Goal: Find specific page/section: Find specific page/section

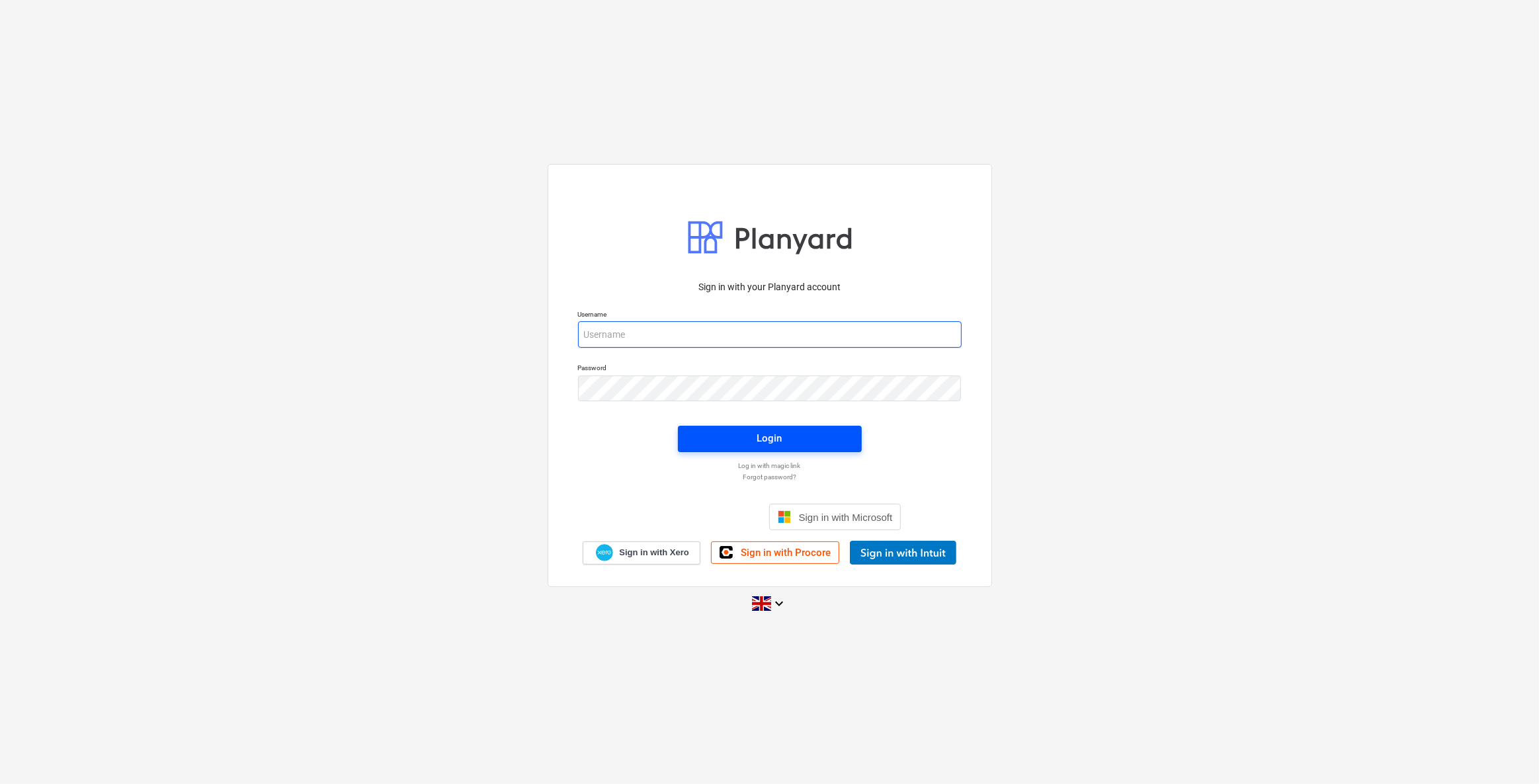
type input "[EMAIL_ADDRESS][DOMAIN_NAME]"
click at [745, 434] on span "Login" at bounding box center [770, 438] width 152 height 18
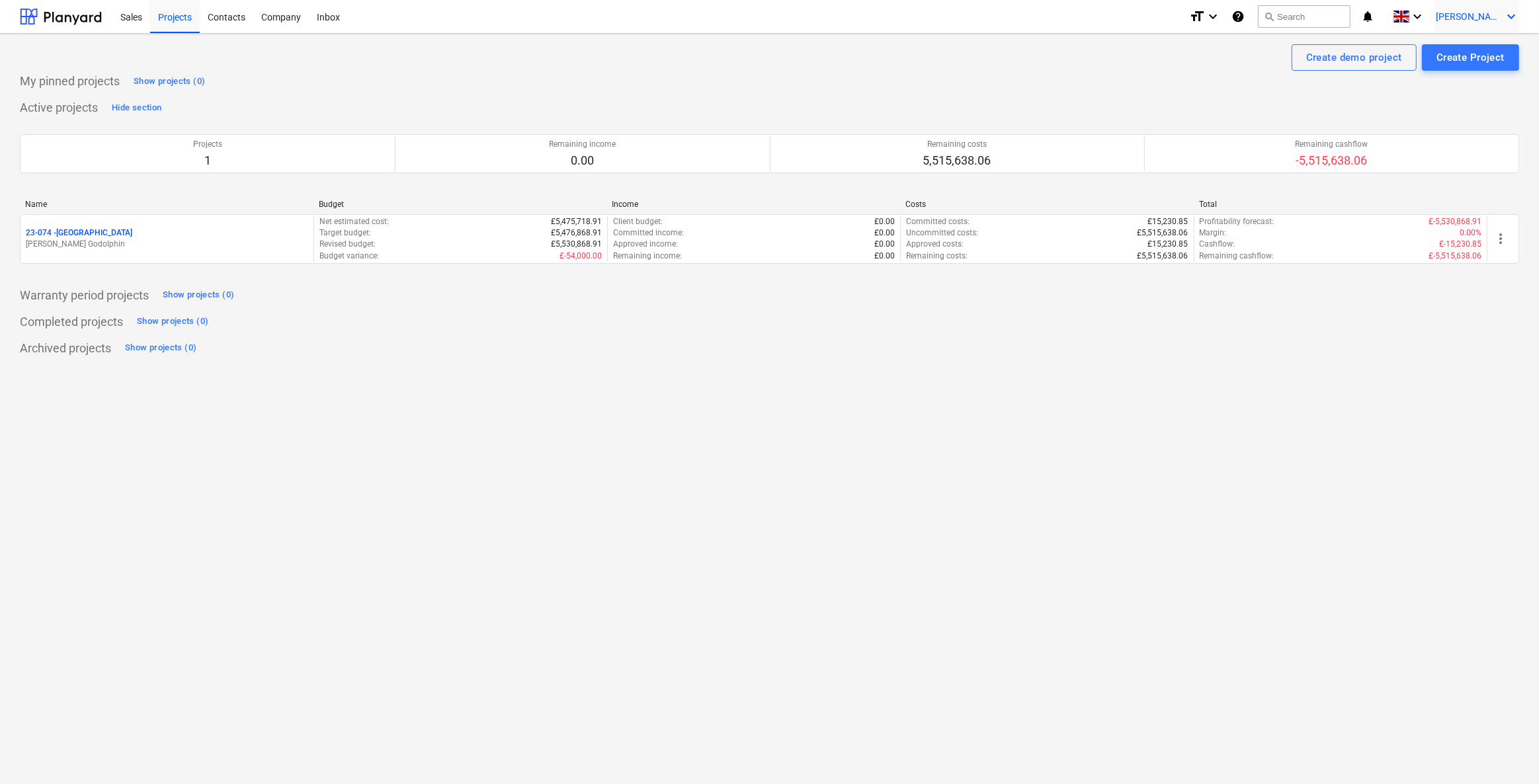
click at [1513, 20] on icon "keyboard_arrow_down" at bounding box center [1511, 17] width 16 height 16
click at [956, 112] on div at bounding box center [769, 392] width 1539 height 784
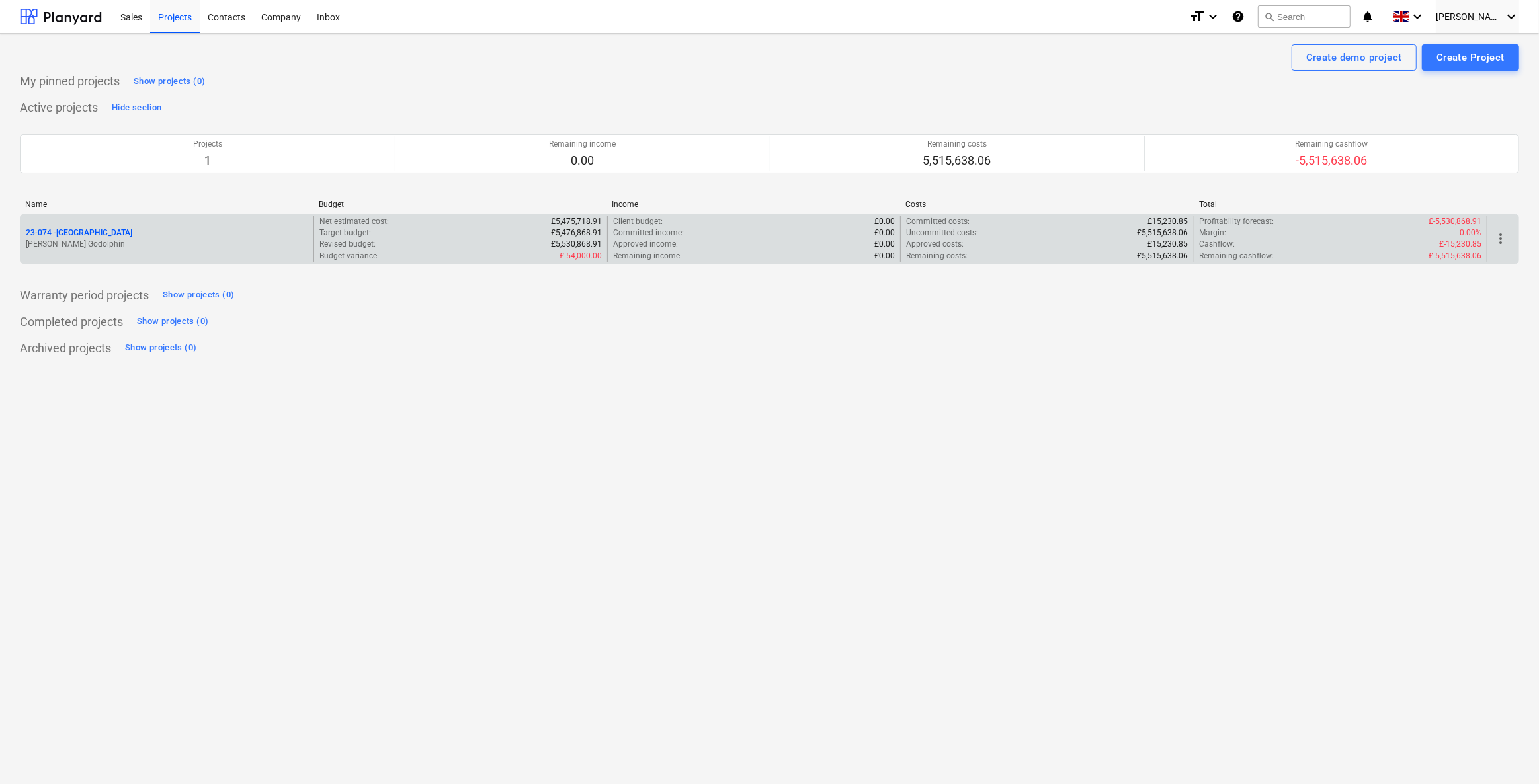
click at [89, 228] on p "23-074 - [GEOGRAPHIC_DATA]" at bounding box center [79, 233] width 107 height 11
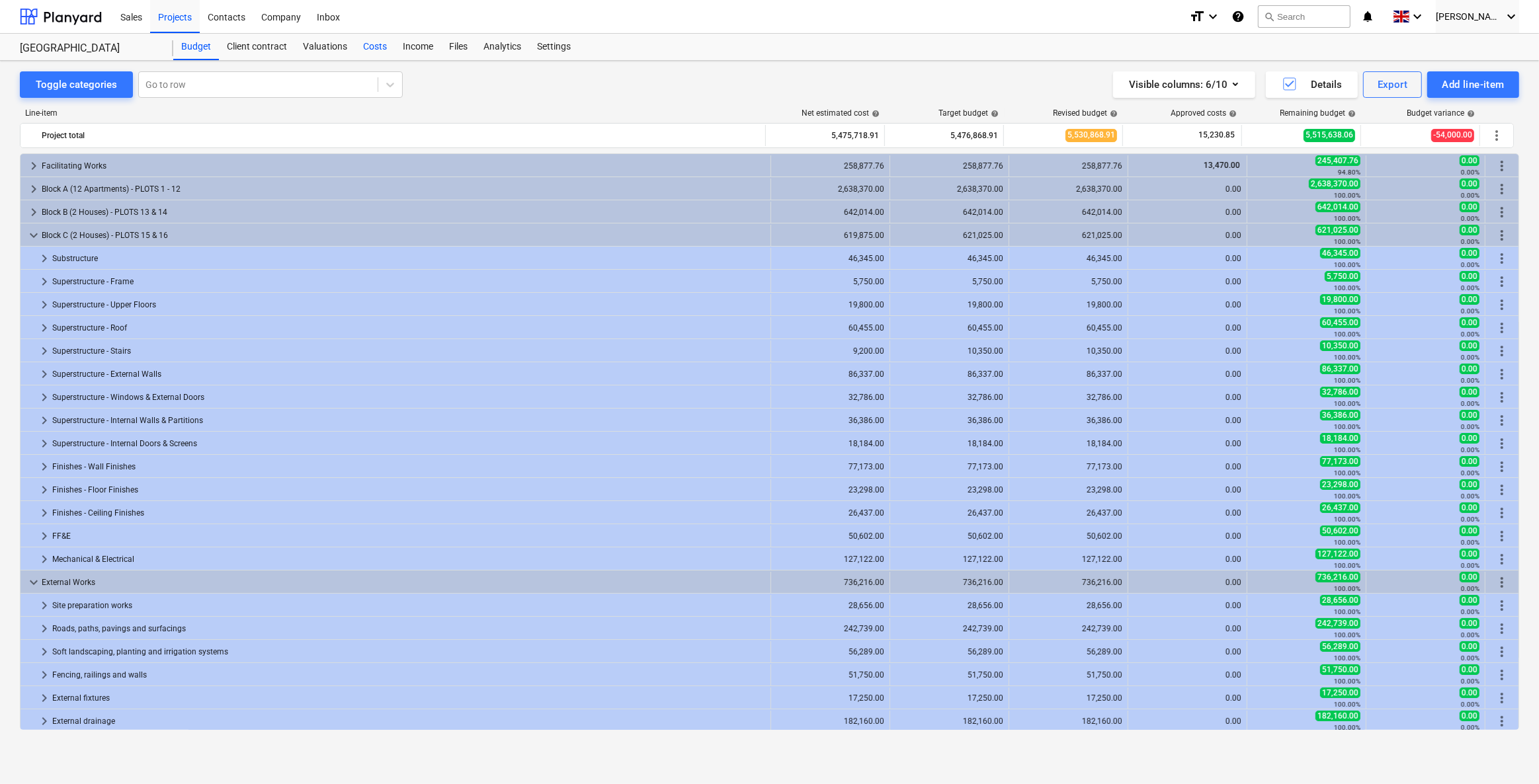
click at [385, 46] on div "Costs" at bounding box center [375, 47] width 39 height 26
